Goal: Information Seeking & Learning: Find specific fact

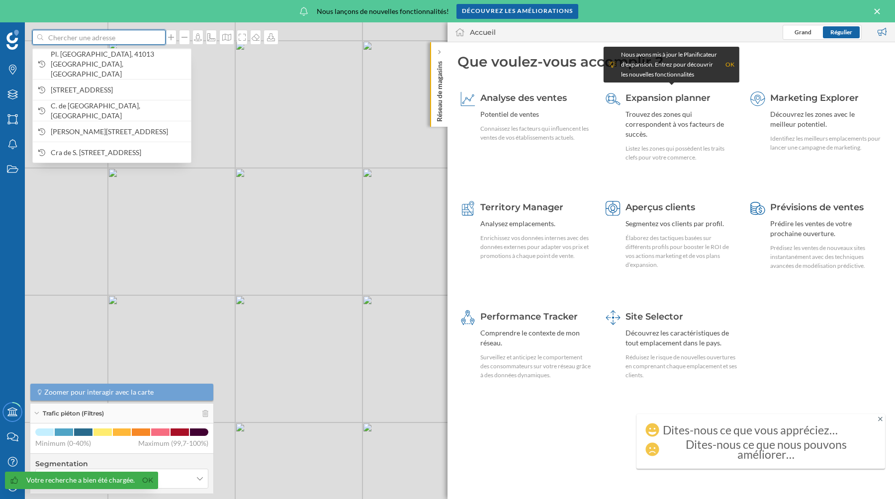
click at [97, 39] on input at bounding box center [98, 37] width 111 height 15
paste input "[STREET_ADDRESS]"
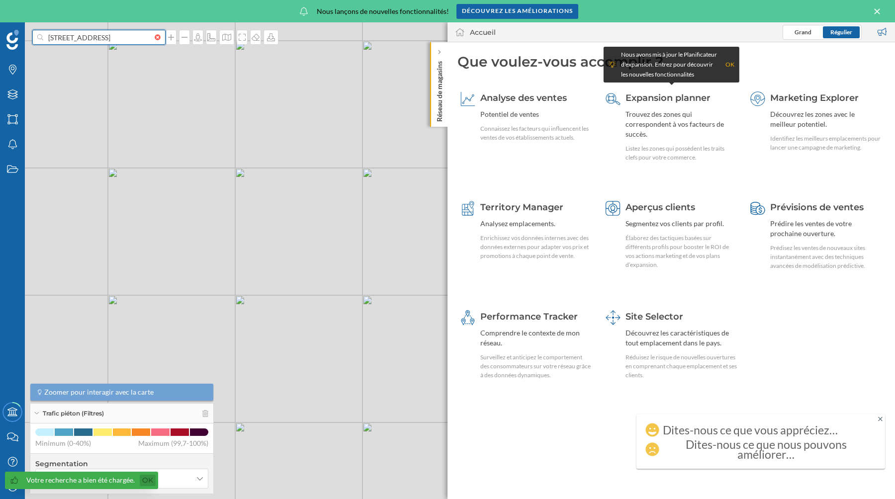
type input "[STREET_ADDRESS]"
click at [143, 482] on link "Ok" at bounding box center [148, 480] width 16 height 11
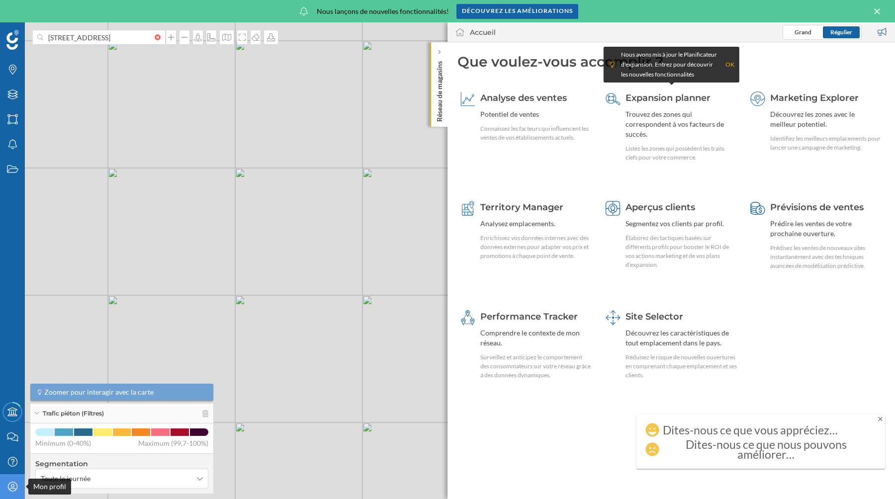
click at [14, 483] on icon at bounding box center [11, 486] width 9 height 9
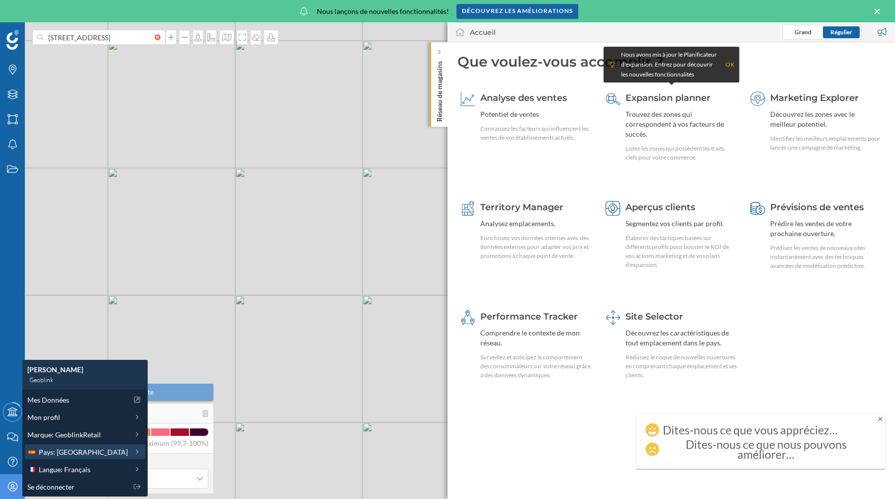
click at [68, 454] on span "Pays: [GEOGRAPHIC_DATA]" at bounding box center [83, 452] width 89 height 10
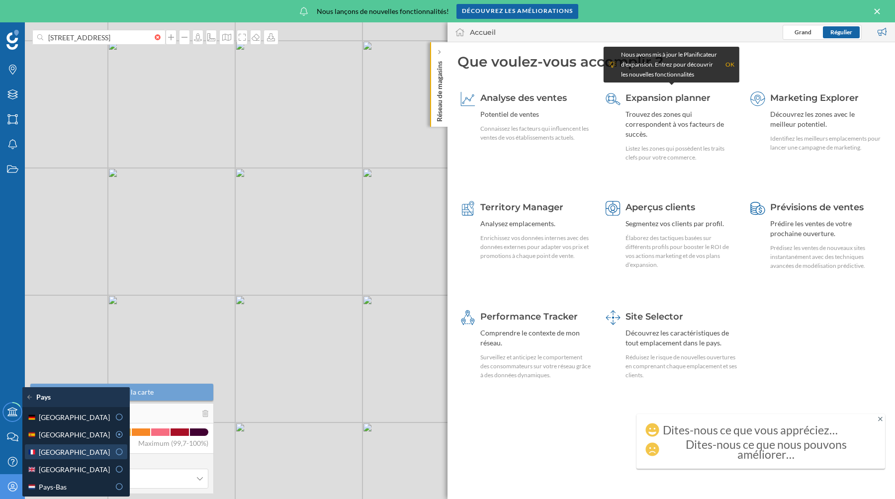
click at [97, 454] on div "[GEOGRAPHIC_DATA]" at bounding box center [68, 452] width 83 height 10
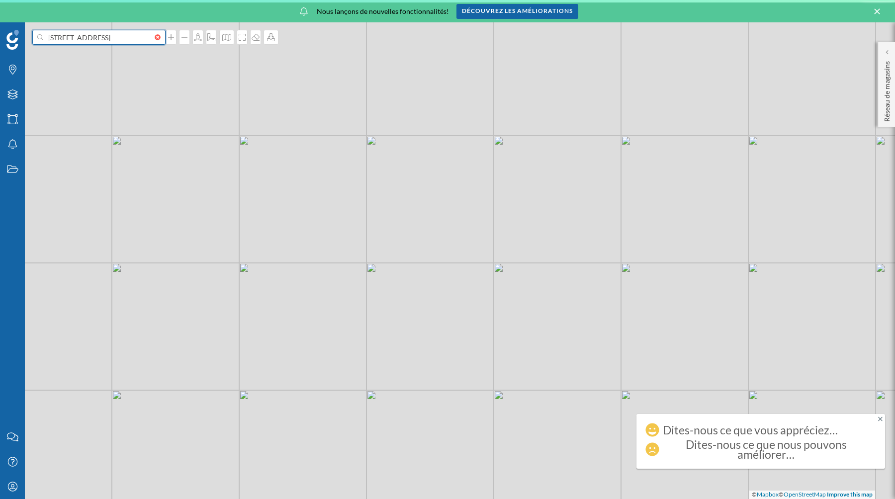
click at [99, 42] on input "[STREET_ADDRESS]" at bounding box center [98, 37] width 111 height 15
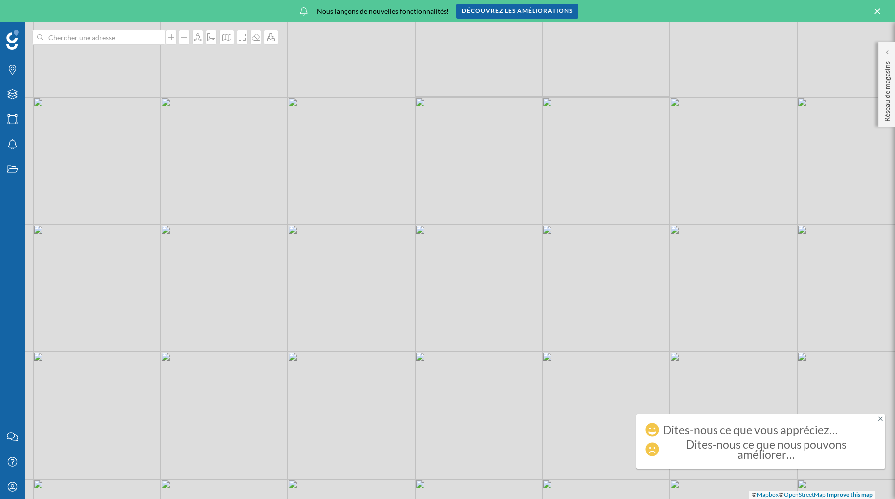
drag, startPoint x: 489, startPoint y: 309, endPoint x: 477, endPoint y: 309, distance: 12.4
click at [477, 309] on div "© Mapbox © OpenStreetMap Improve this map" at bounding box center [447, 260] width 895 height 477
click at [423, 278] on div "© Mapbox © OpenStreetMap Improve this map" at bounding box center [447, 260] width 895 height 477
click at [882, 418] on icon at bounding box center [880, 419] width 4 height 7
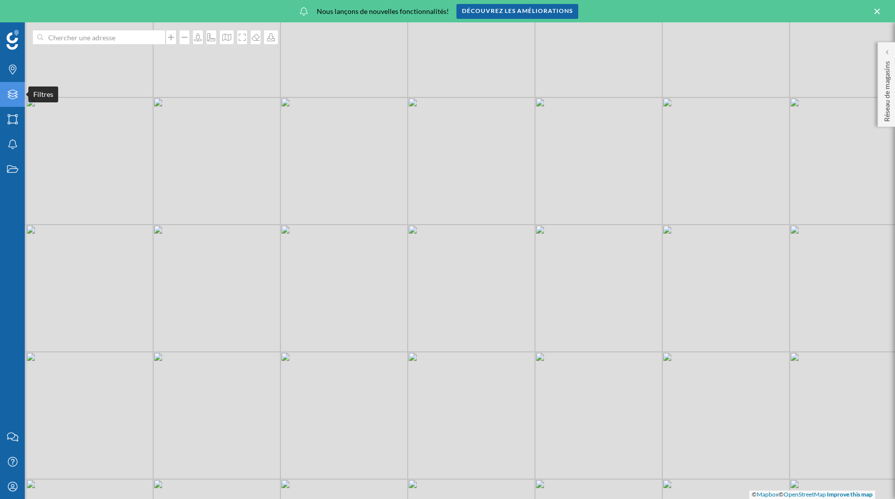
click at [14, 92] on icon "Filtres" at bounding box center [12, 95] width 12 height 10
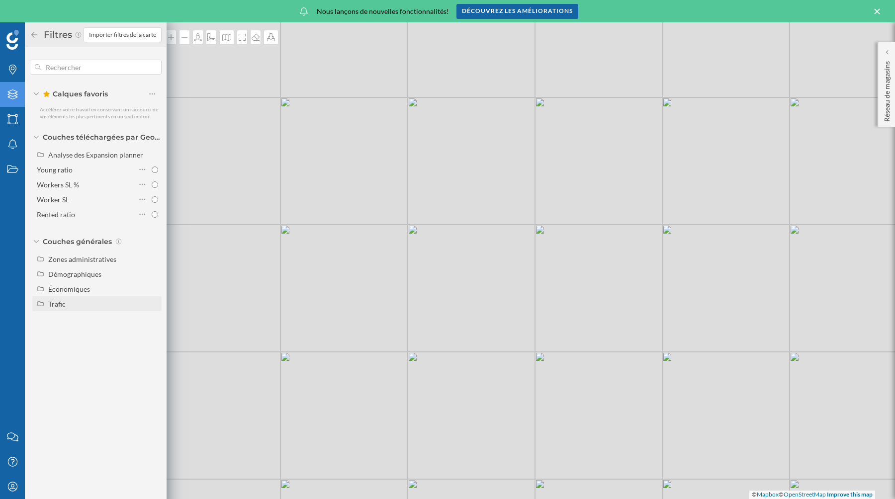
click at [40, 303] on icon at bounding box center [40, 304] width 7 height 6
click at [67, 320] on div "Piéton" at bounding box center [62, 319] width 20 height 8
click at [152, 320] on input "Piéton" at bounding box center [155, 319] width 6 height 6
radio input "true"
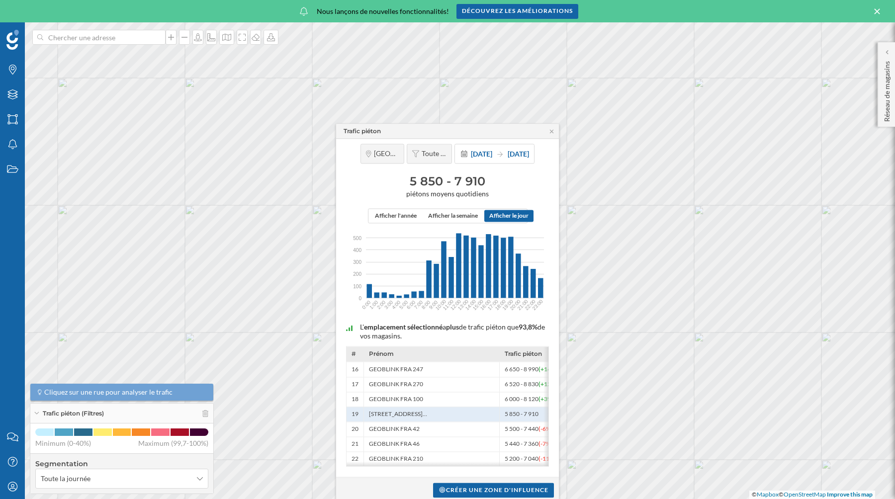
drag, startPoint x: 409, startPoint y: 178, endPoint x: 487, endPoint y: 178, distance: 77.6
click at [487, 178] on h3 "5 850 - 7 910" at bounding box center [447, 182] width 213 height 16
click at [456, 213] on span "Afficher la semaine" at bounding box center [453, 216] width 50 height 9
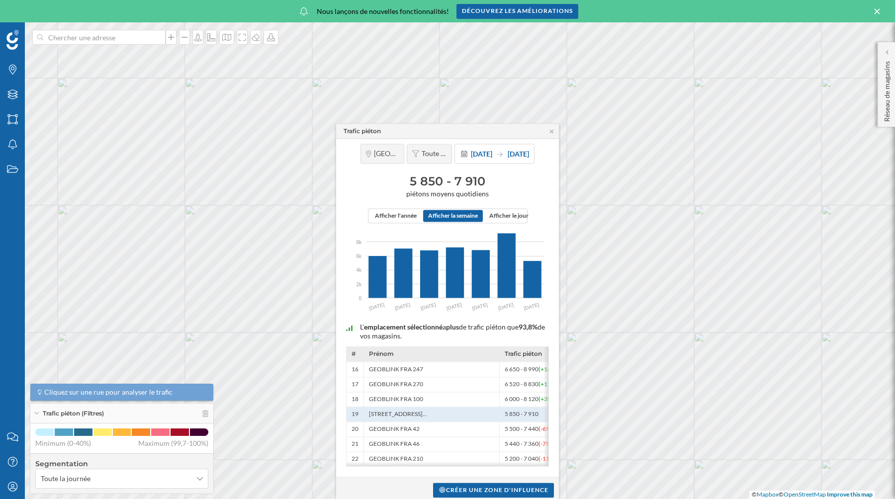
click at [504, 209] on div "Afficher l'année Afficher la semaine Afficher le jour" at bounding box center [448, 216] width 160 height 15
click at [504, 218] on span "Afficher le jour" at bounding box center [508, 216] width 39 height 9
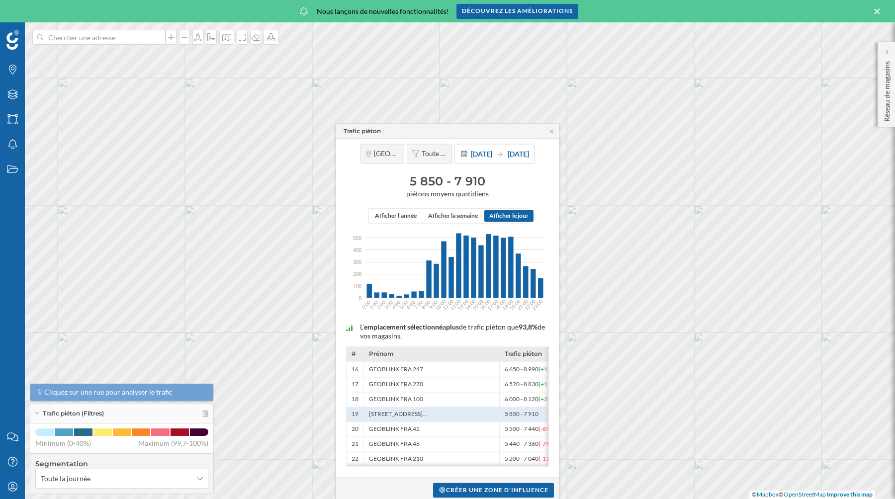
click at [465, 181] on h3 "5 850 - 7 910" at bounding box center [447, 182] width 213 height 16
click at [428, 180] on h3 "5 850 - 7 910" at bounding box center [447, 182] width 213 height 16
click at [543, 192] on span "piétons moyens quotidiens" at bounding box center [447, 194] width 213 height 9
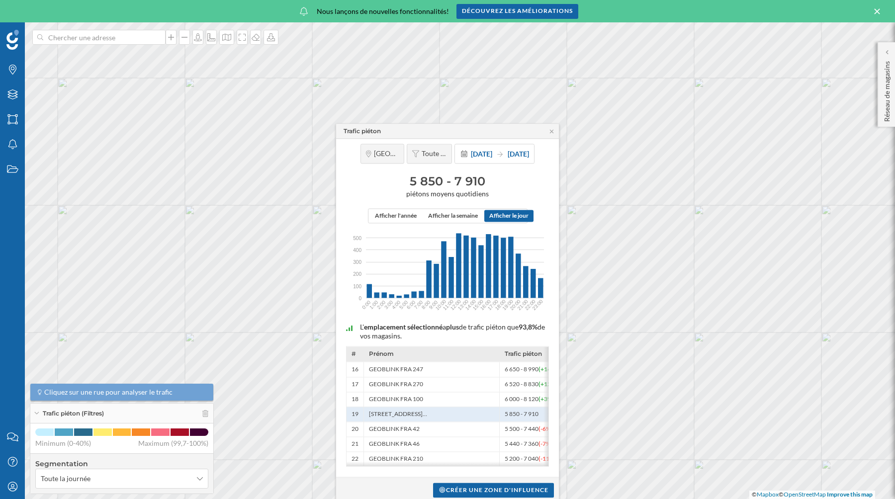
drag, startPoint x: 411, startPoint y: 180, endPoint x: 519, endPoint y: 180, distance: 107.9
click at [519, 180] on h3 "5 850 - 7 910" at bounding box center [447, 182] width 213 height 16
copy h3 "5 850 - 7 910"
click at [416, 180] on h3 "5 850 - 7 910" at bounding box center [447, 182] width 213 height 16
drag, startPoint x: 407, startPoint y: 180, endPoint x: 443, endPoint y: 180, distance: 35.8
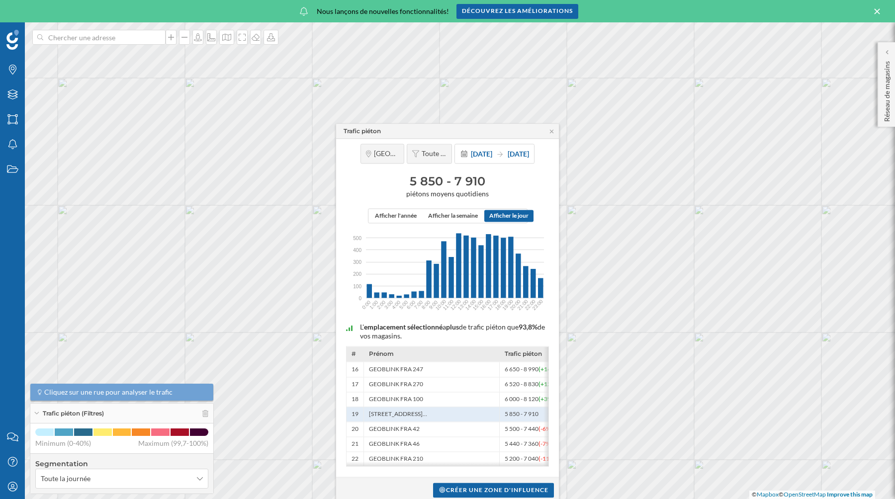
click at [443, 180] on h3 "5 850 - 7 910" at bounding box center [447, 182] width 213 height 16
click at [472, 180] on h3 "5 850 - 7 910" at bounding box center [447, 182] width 213 height 16
drag, startPoint x: 485, startPoint y: 180, endPoint x: 398, endPoint y: 180, distance: 87.1
click at [398, 180] on h3 "5 850 - 7 910" at bounding box center [447, 182] width 213 height 16
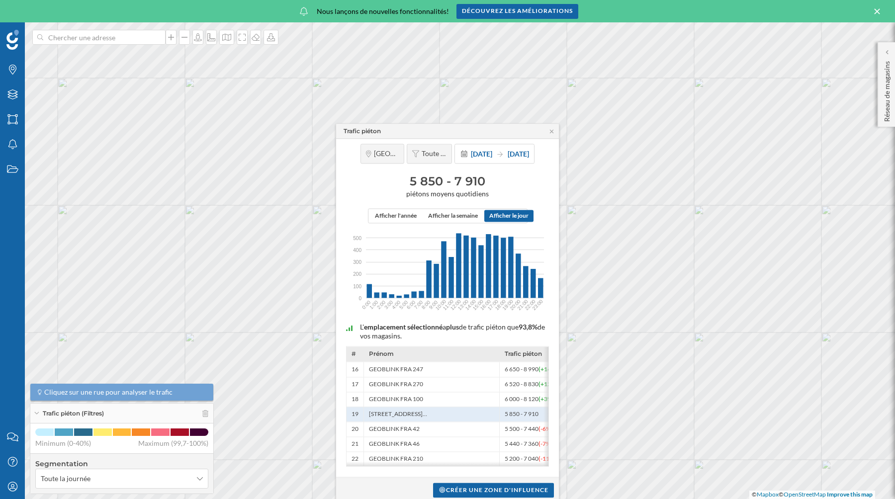
drag, startPoint x: 412, startPoint y: 178, endPoint x: 514, endPoint y: 177, distance: 101.5
click at [514, 177] on h3 "5 850 - 7 910" at bounding box center [447, 182] width 213 height 16
click at [453, 214] on span "Afficher la semaine" at bounding box center [453, 216] width 50 height 9
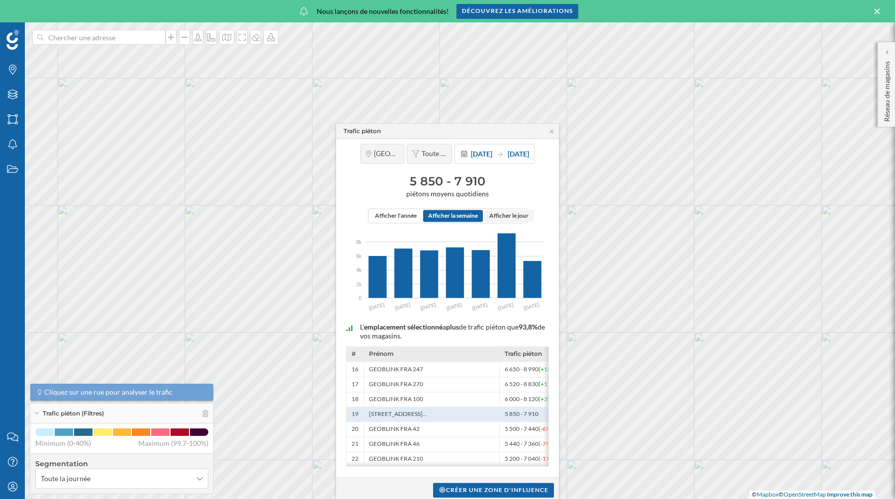
click at [507, 215] on span "Afficher le jour" at bounding box center [508, 216] width 39 height 9
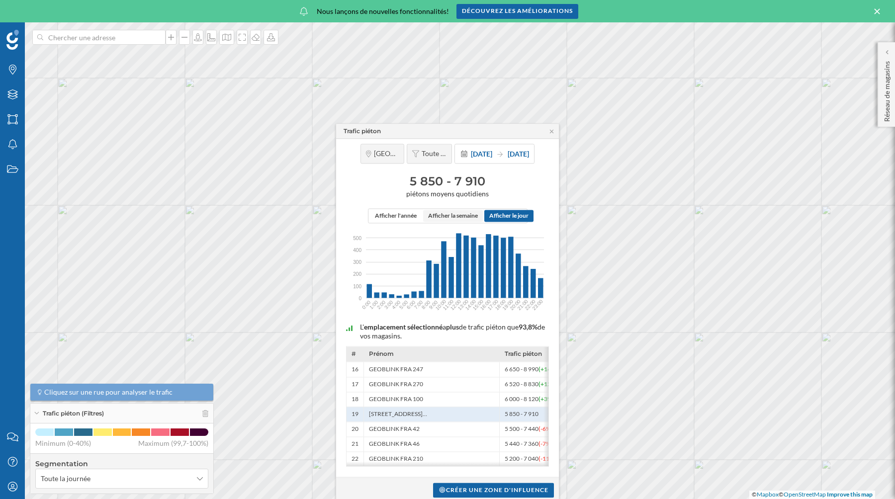
click at [444, 215] on span "Afficher la semaine" at bounding box center [453, 216] width 50 height 9
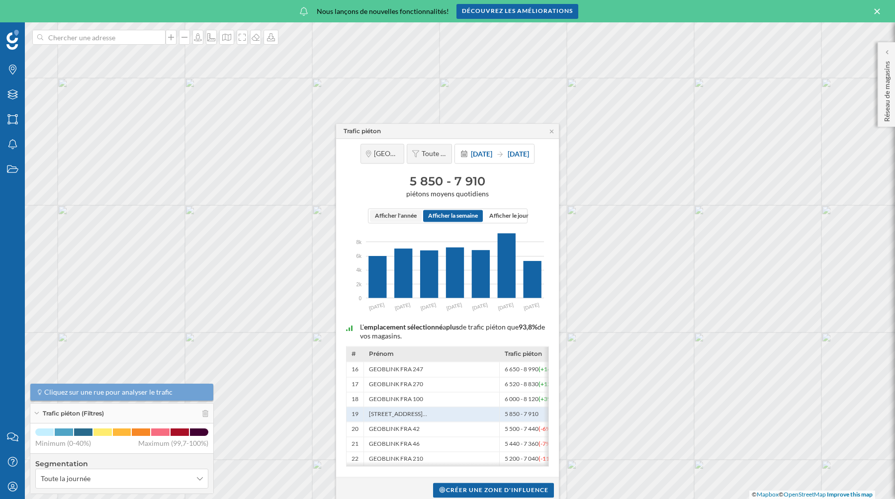
click at [389, 215] on span "Afficher l'année" at bounding box center [396, 216] width 42 height 9
